Goal: Check status

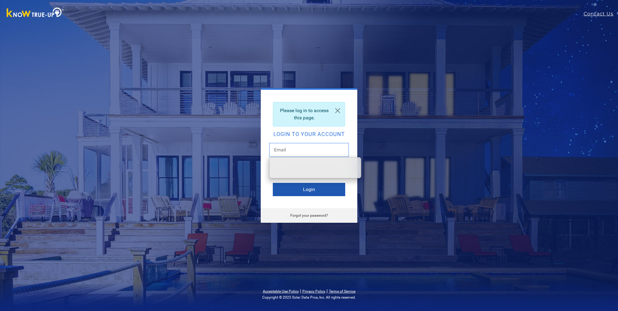
type input "[PERSON_NAME][EMAIL_ADDRESS][DOMAIN_NAME]"
click at [311, 190] on button "Login" at bounding box center [309, 189] width 72 height 13
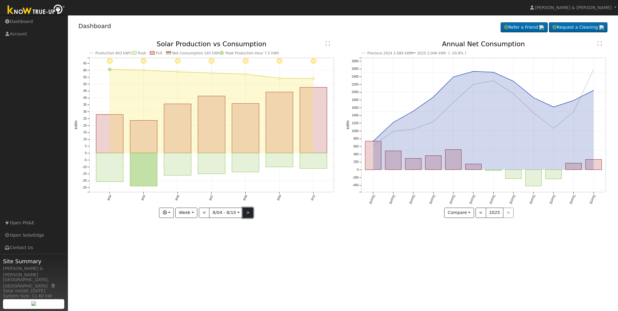
click at [246, 214] on button ">" at bounding box center [248, 212] width 11 height 10
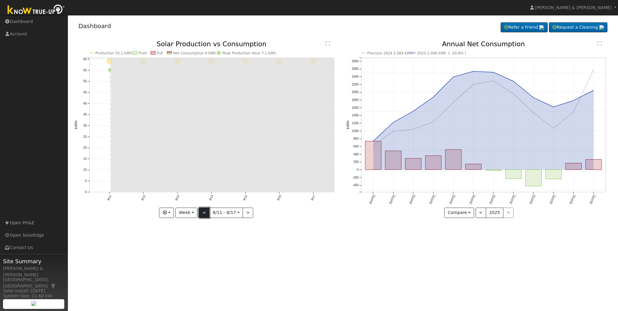
click at [207, 213] on button "<" at bounding box center [204, 212] width 11 height 10
type input "[DATE]"
